Goal: Information Seeking & Learning: Find specific page/section

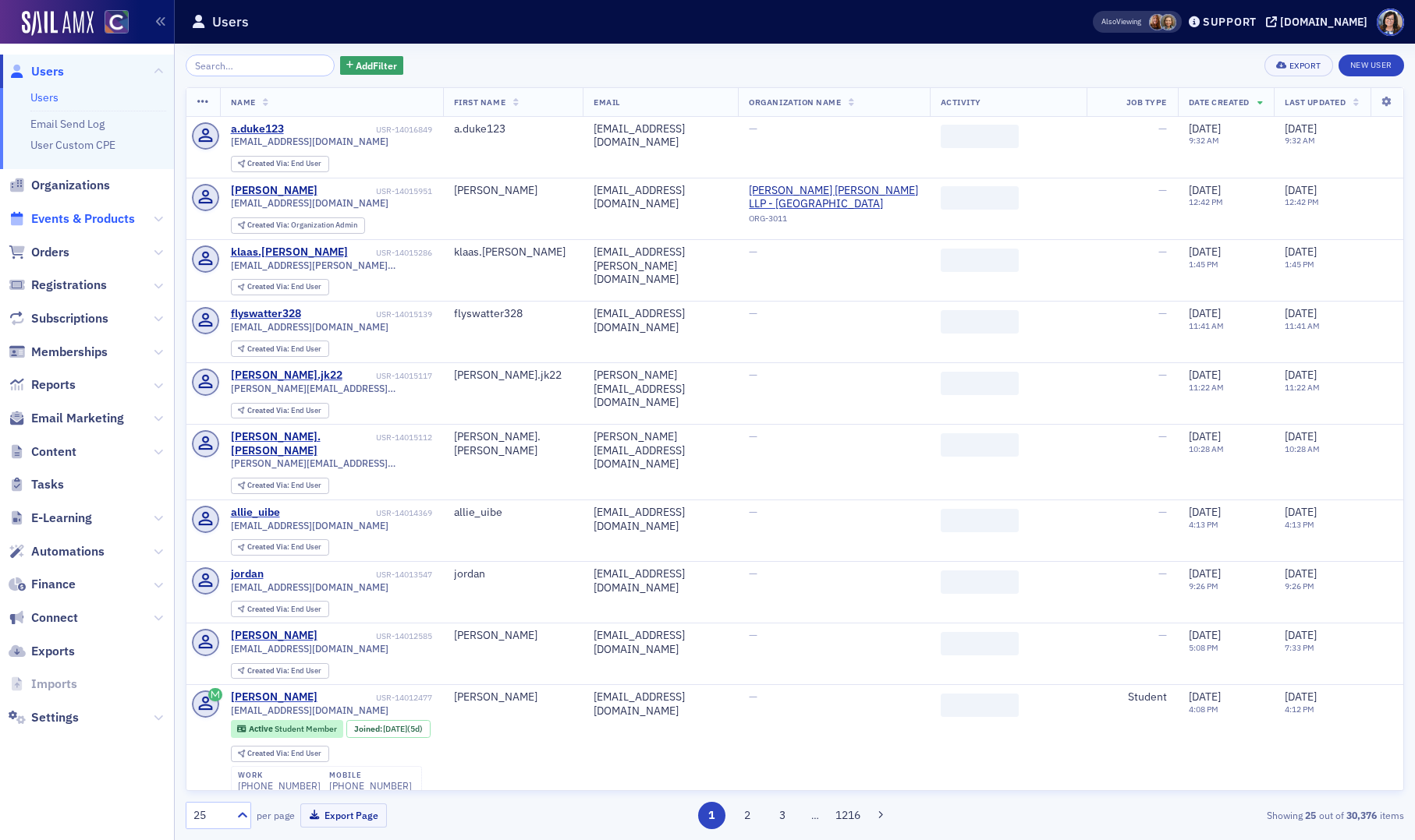
click at [91, 220] on span "Events & Products" at bounding box center [83, 219] width 104 height 18
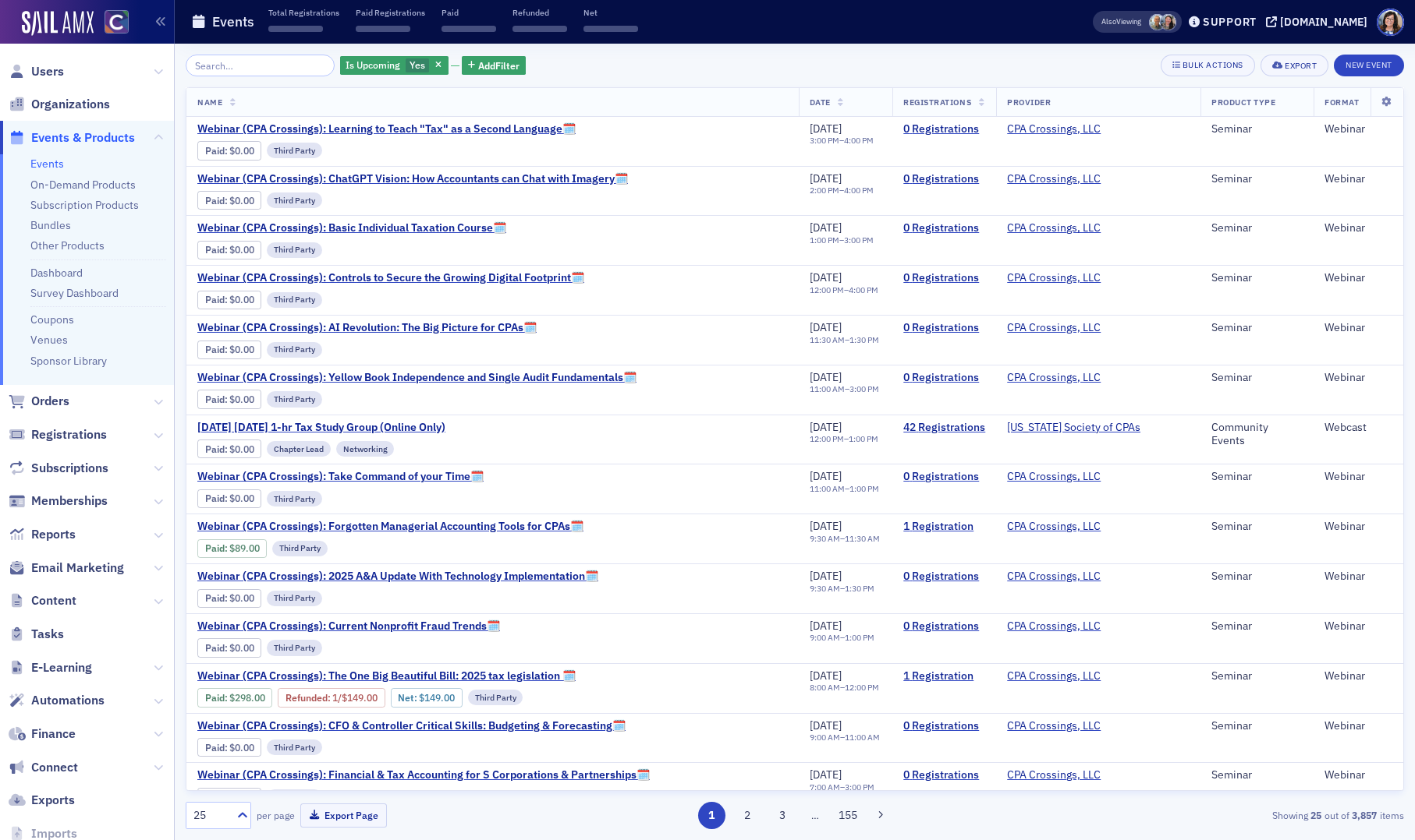
click at [232, 64] on input "search" at bounding box center [260, 66] width 149 height 22
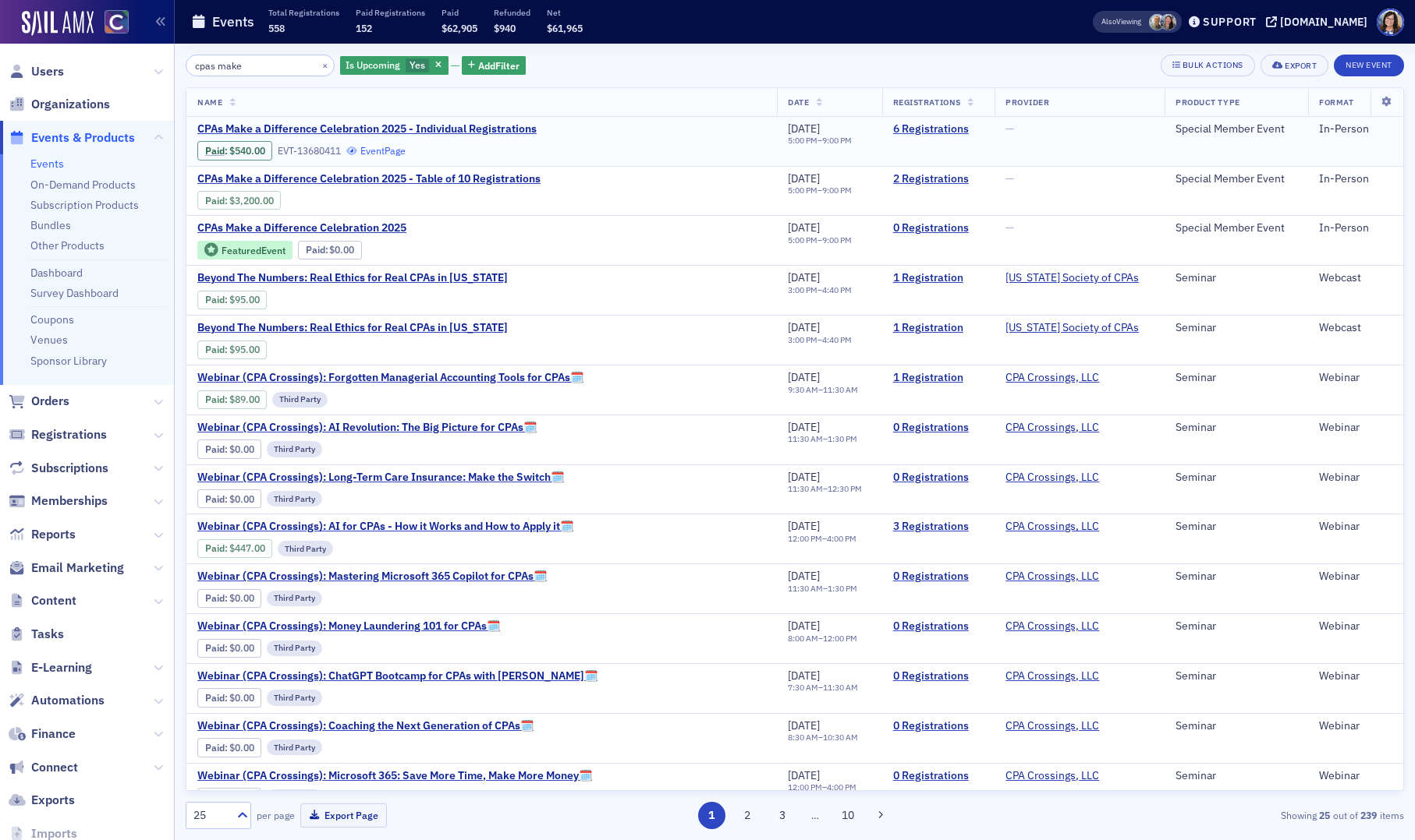
type input "cpas make"
click at [388, 153] on link "Event Page" at bounding box center [376, 151] width 59 height 12
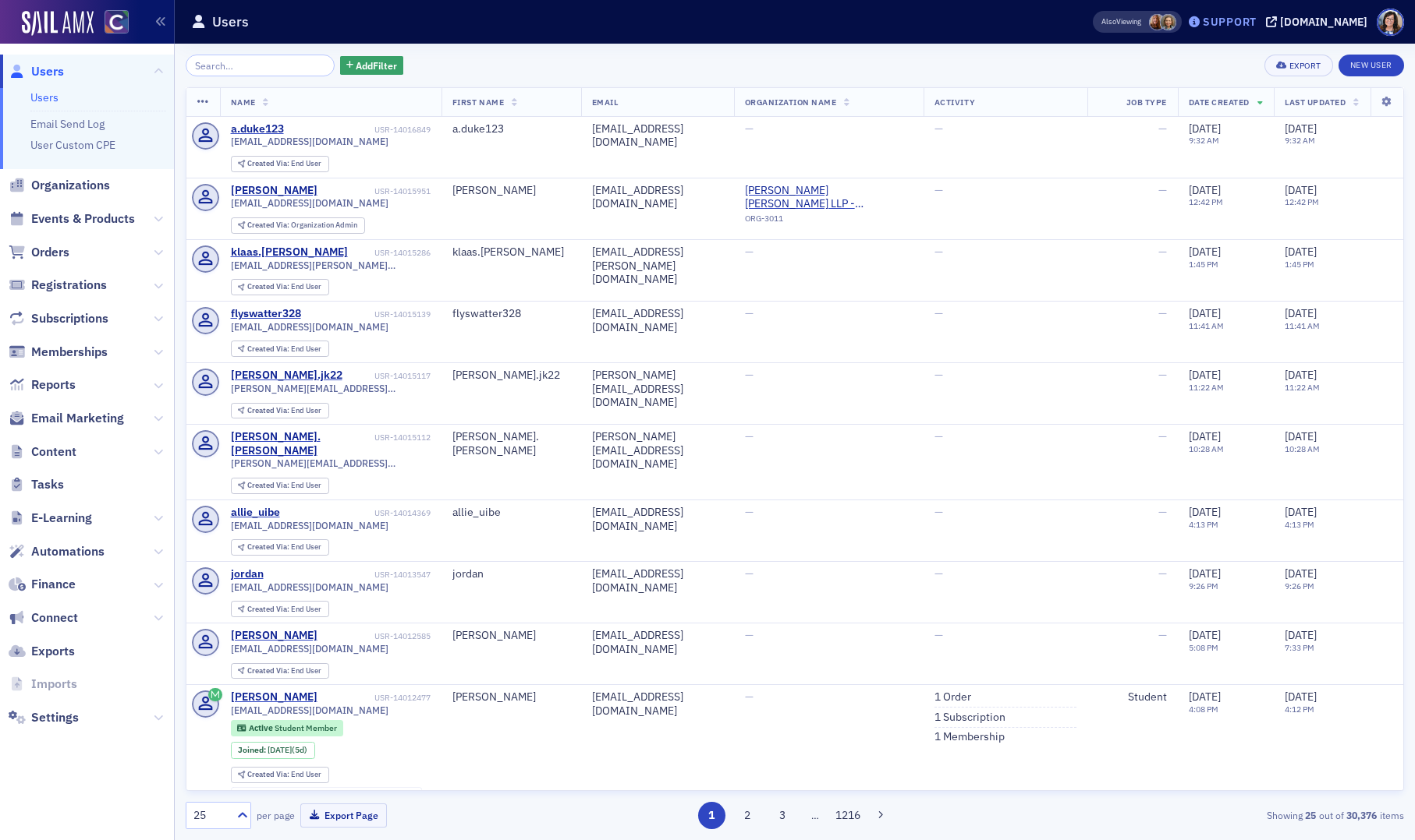
click at [1257, 21] on div "Support" at bounding box center [1229, 21] width 54 height 14
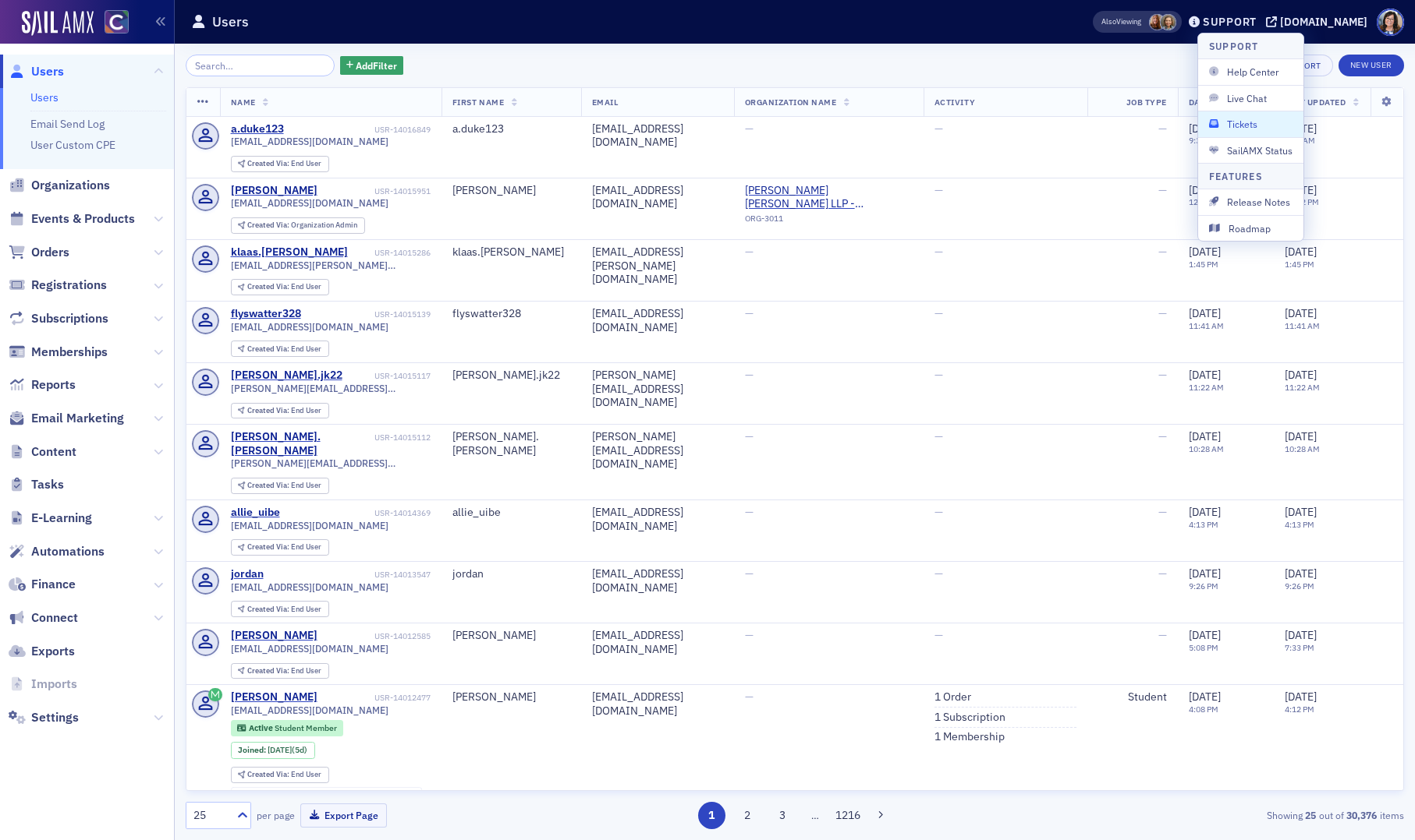
click at [1242, 121] on span "Tickets" at bounding box center [1250, 123] width 83 height 14
